Goal: Task Accomplishment & Management: Use online tool/utility

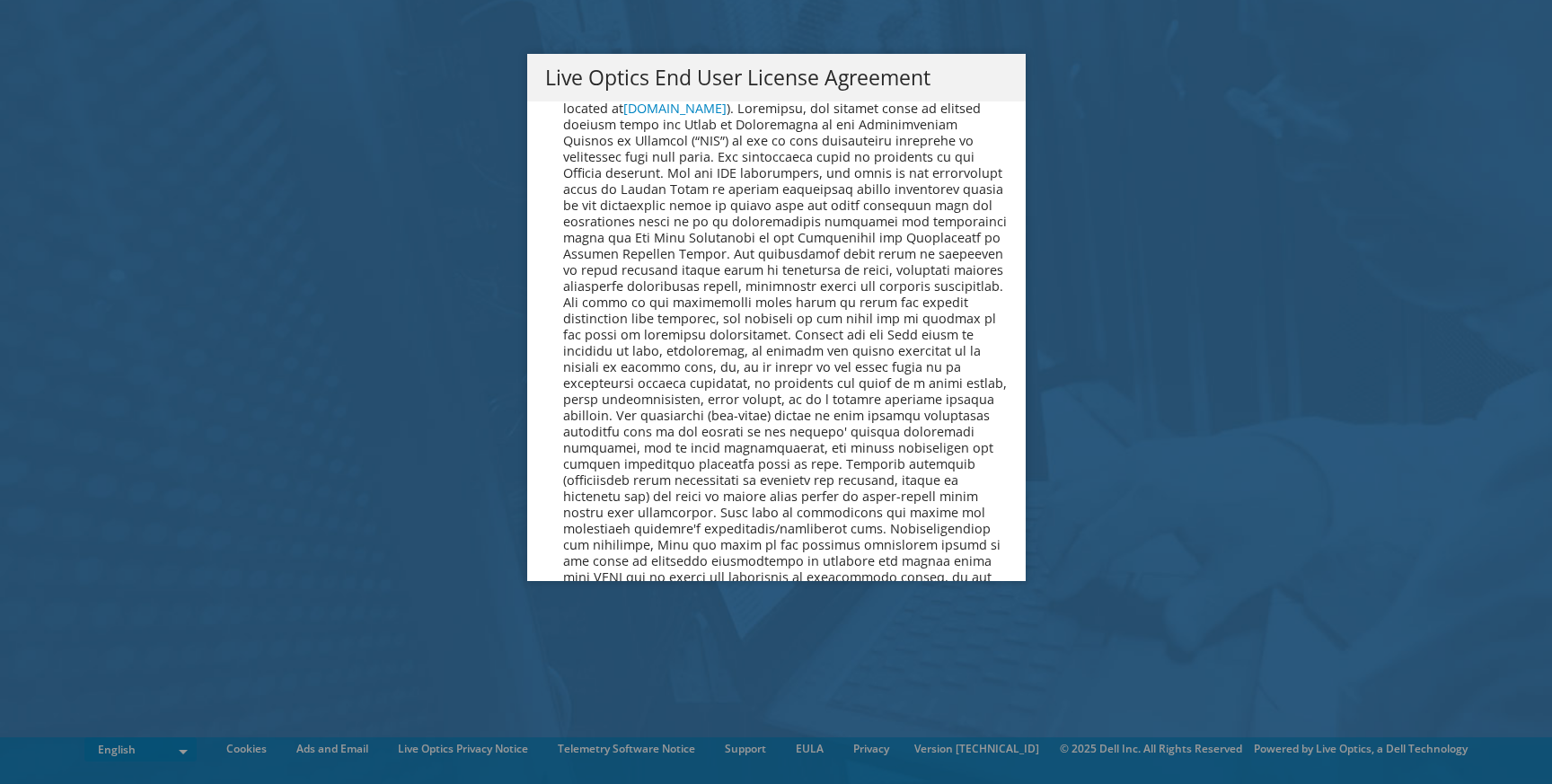
scroll to position [6579, 0]
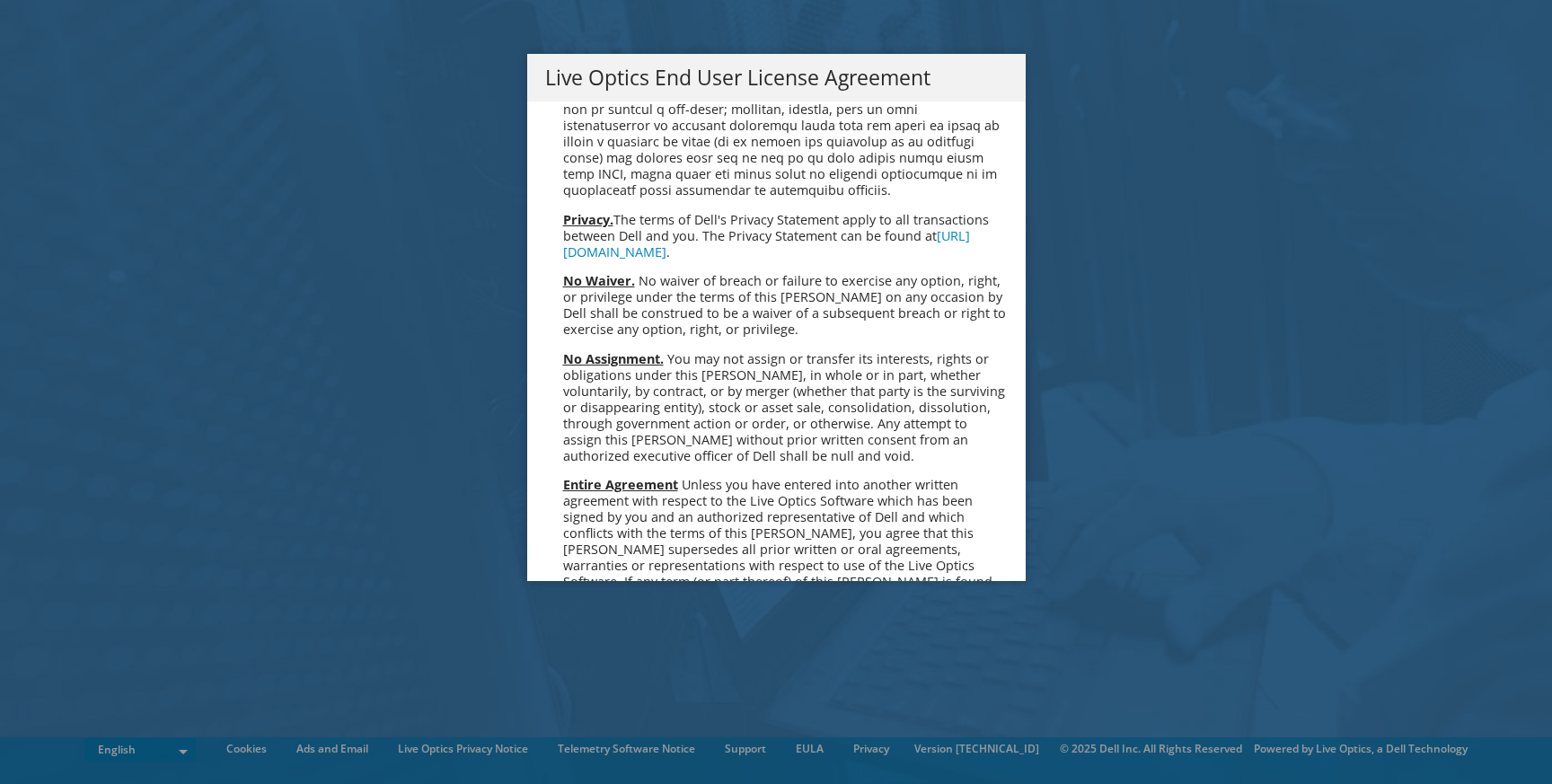
click at [581, 750] on link "Accept" at bounding box center [590, 771] width 92 height 43
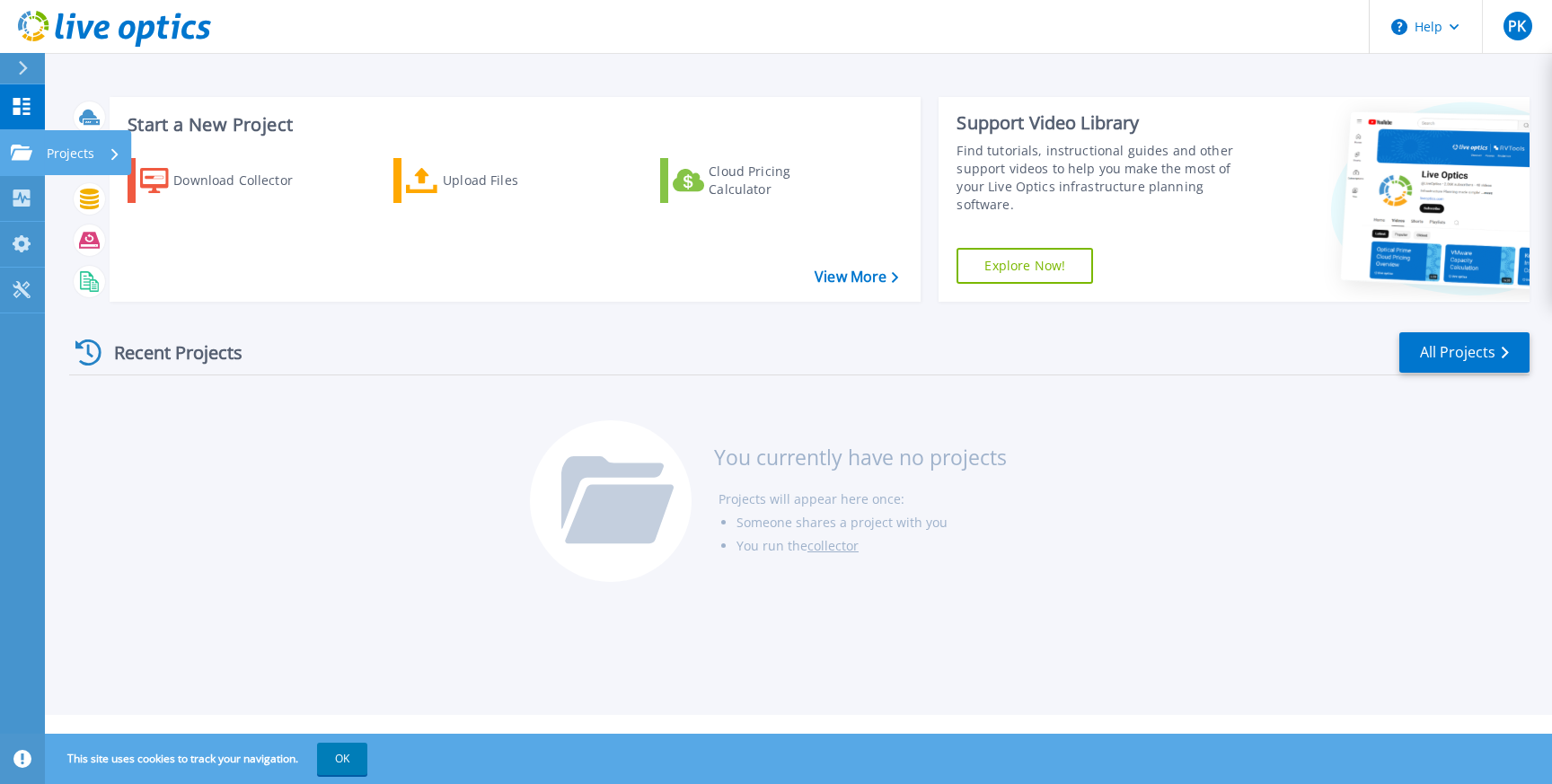
click at [58, 152] on p "Projects" at bounding box center [70, 153] width 47 height 46
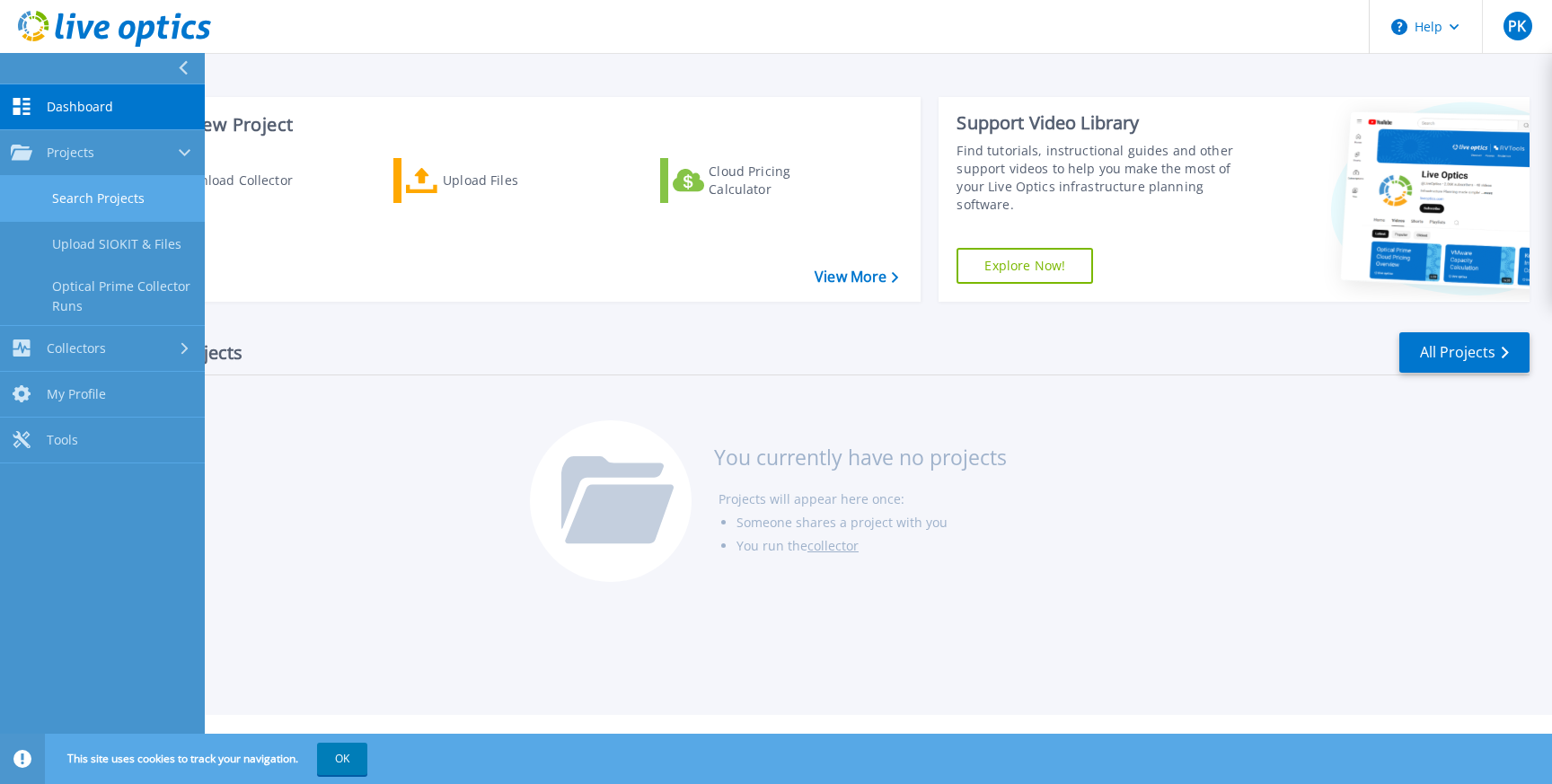
click at [88, 198] on link "Search Projects" at bounding box center [102, 199] width 205 height 45
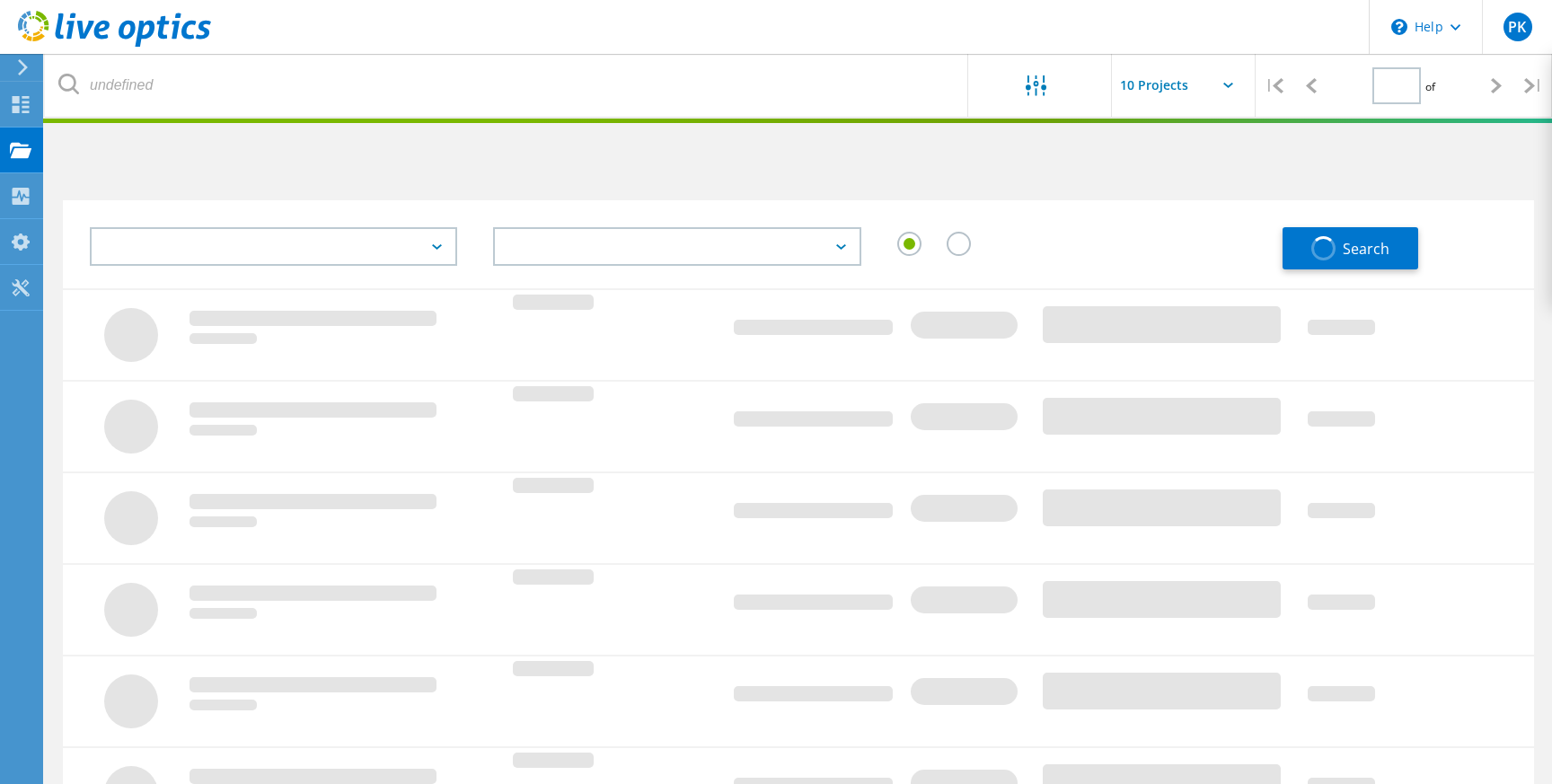
type input "1"
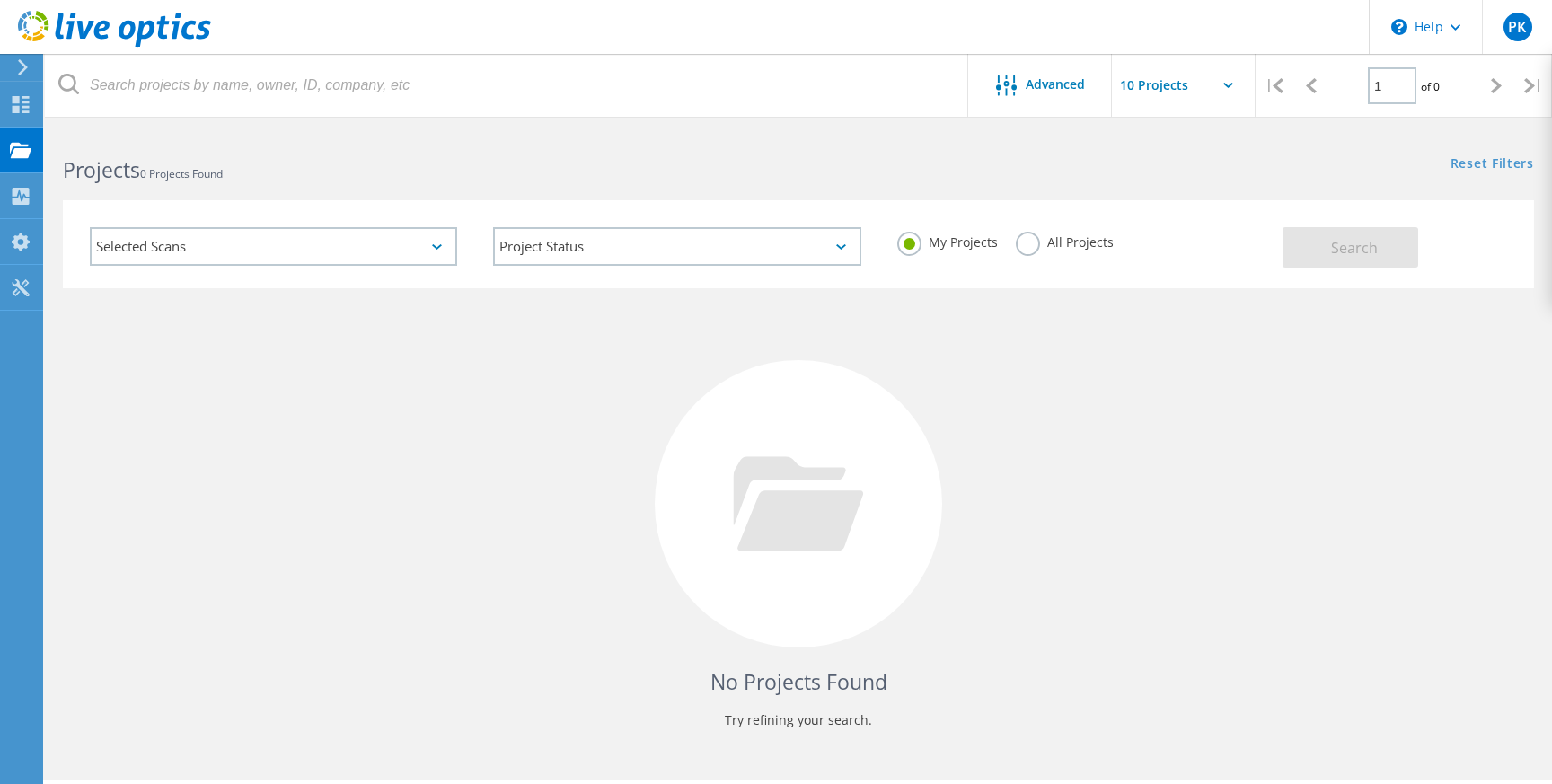
click at [1029, 237] on label "All Projects" at bounding box center [1064, 240] width 97 height 17
click at [0, 0] on input "All Projects" at bounding box center [0, 0] width 0 height 0
click at [1363, 236] on button "Search" at bounding box center [1351, 248] width 136 height 41
